Goal: Transaction & Acquisition: Book appointment/travel/reservation

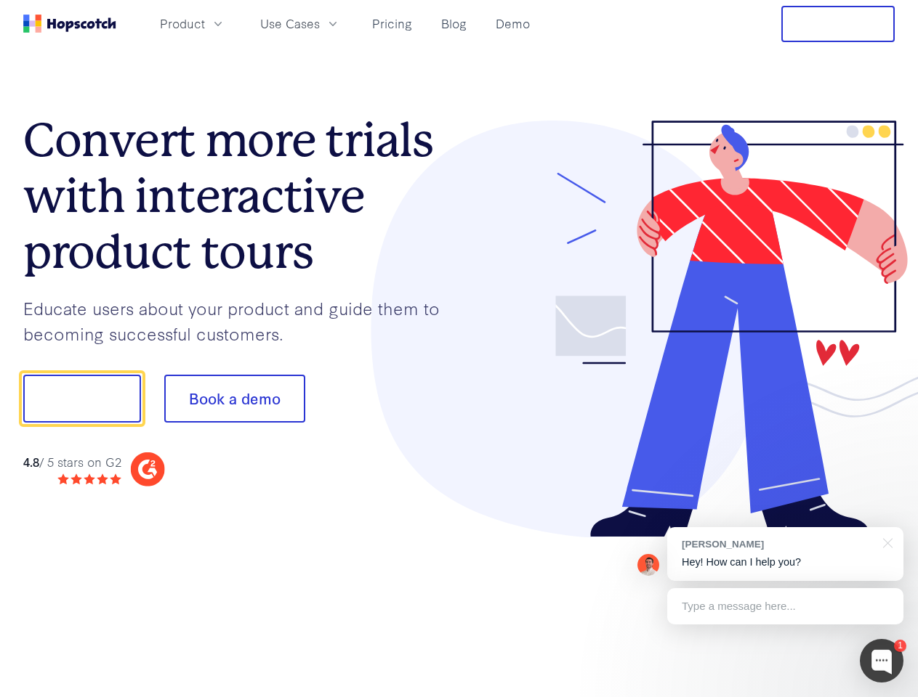
click at [459, 349] on div at bounding box center [677, 330] width 436 height 418
click at [205, 23] on span "Product" at bounding box center [182, 24] width 45 height 18
click at [320, 23] on span "Use Cases" at bounding box center [290, 24] width 60 height 18
click at [838, 24] on button "Free Trial" at bounding box center [837, 24] width 113 height 36
click at [81, 399] on button "Show me!" at bounding box center [82, 399] width 118 height 48
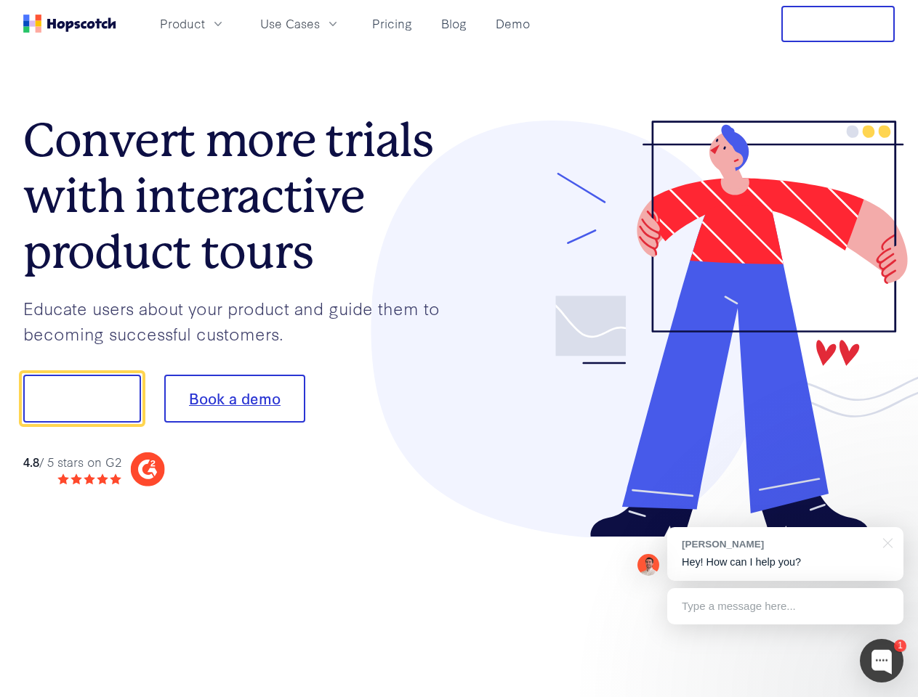
click at [234, 399] on button "Book a demo" at bounding box center [234, 399] width 141 height 48
click at [881, 661] on div at bounding box center [882, 661] width 44 height 44
click at [785, 554] on div "[PERSON_NAME] Hey! How can I help you?" at bounding box center [785, 554] width 236 height 54
click at [885, 542] on div at bounding box center [767, 397] width 272 height 485
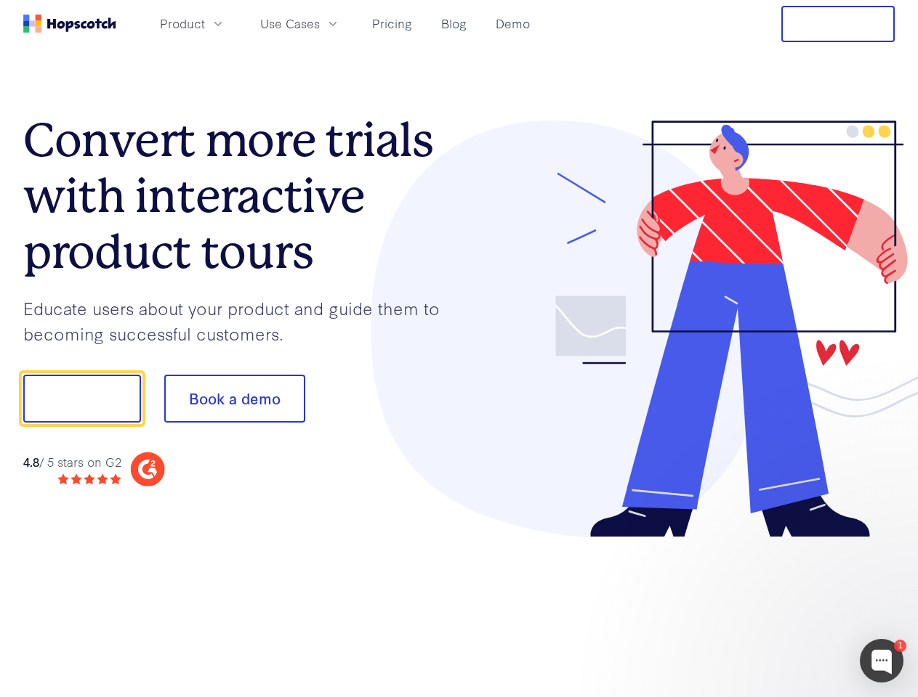
click at [785, 607] on div at bounding box center [767, 494] width 272 height 290
